Goal: Task Accomplishment & Management: Manage account settings

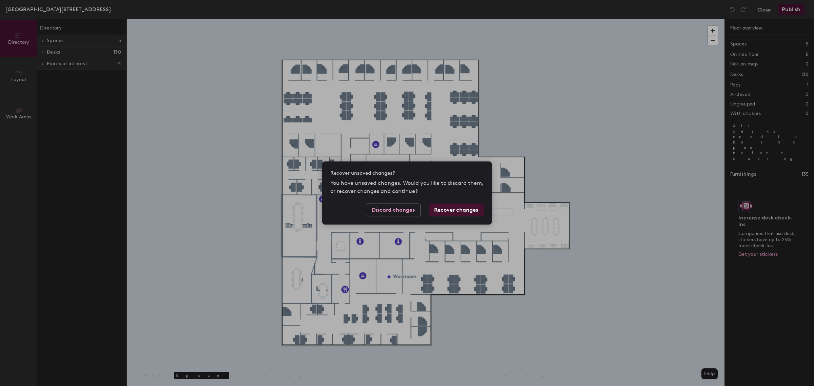
click at [464, 209] on button "Recover changes" at bounding box center [456, 210] width 55 height 13
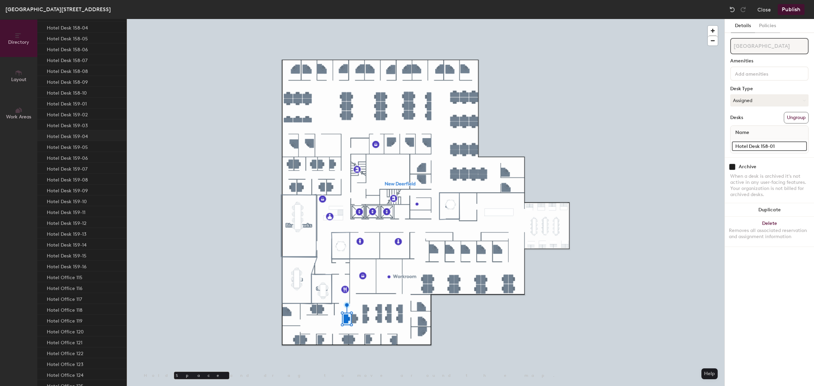
scroll to position [721, 0]
click at [15, 80] on span "Layout" at bounding box center [18, 80] width 15 height 6
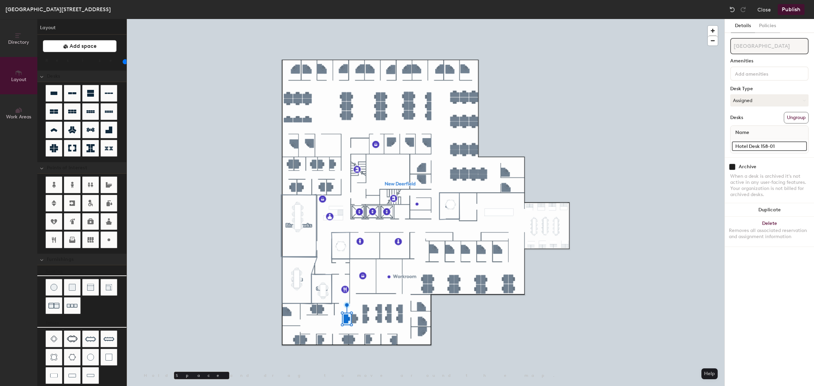
scroll to position [0, 0]
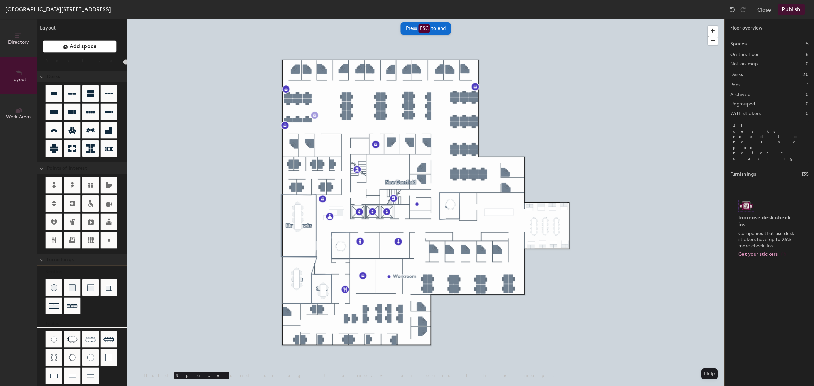
type input "20"
type input "DFAdmin02"
click at [329, 130] on span "Done" at bounding box center [329, 131] width 20 height 12
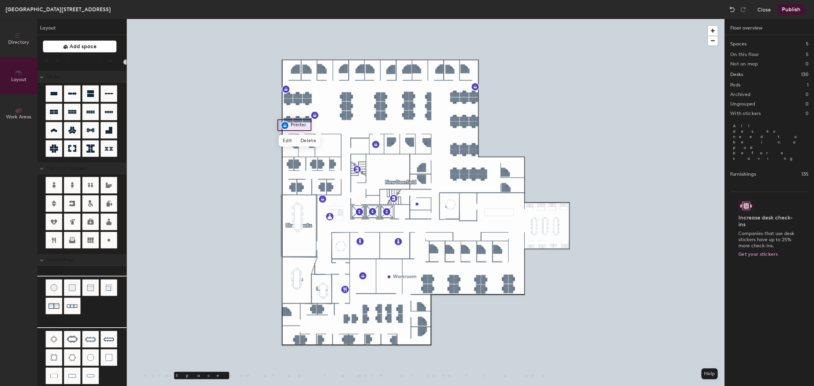
type input "20"
click at [291, 141] on span "Edit" at bounding box center [288, 141] width 18 height 12
type input "DFAdmin 01"
type input "20"
click at [286, 101] on span "Edit" at bounding box center [289, 105] width 18 height 12
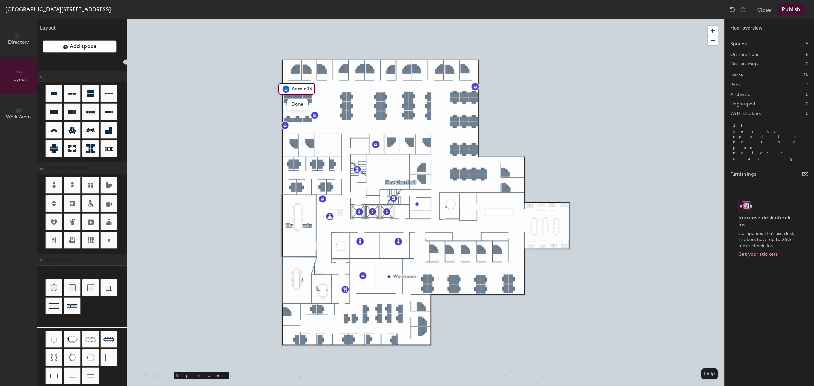
scroll to position [0, 0]
type input "DFAdmin03"
click at [256, 19] on div at bounding box center [426, 19] width 598 height 0
click at [791, 10] on button "Publish" at bounding box center [791, 9] width 27 height 11
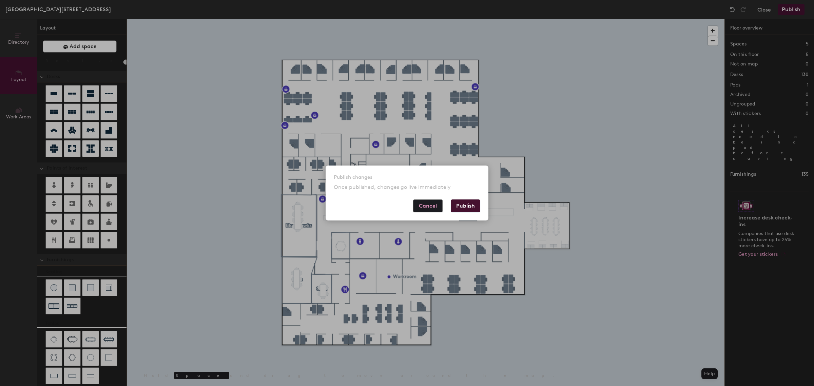
click at [469, 204] on button "Publish" at bounding box center [466, 206] width 30 height 13
type input "20"
